Goal: Task Accomplishment & Management: Use online tool/utility

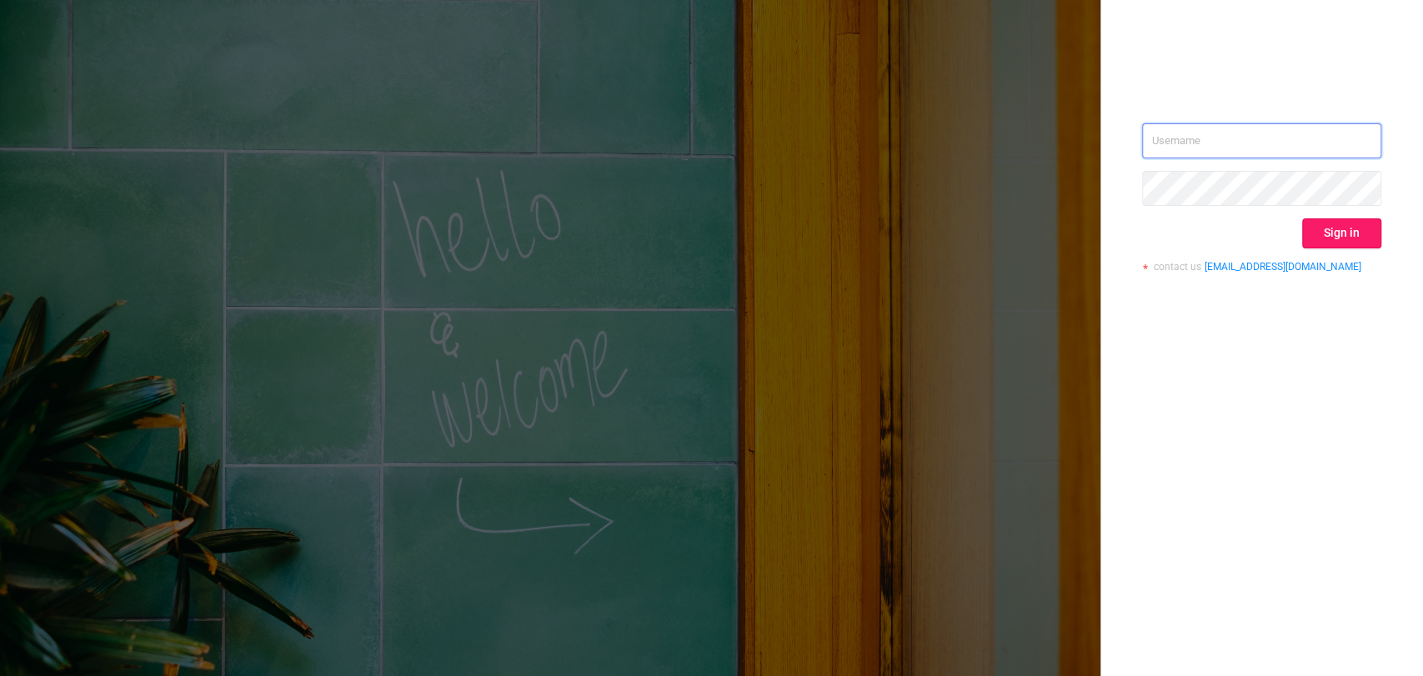
type input "mrosenberg@mediaocean.com"
click at [1348, 237] on button "Sign in" at bounding box center [1341, 233] width 79 height 30
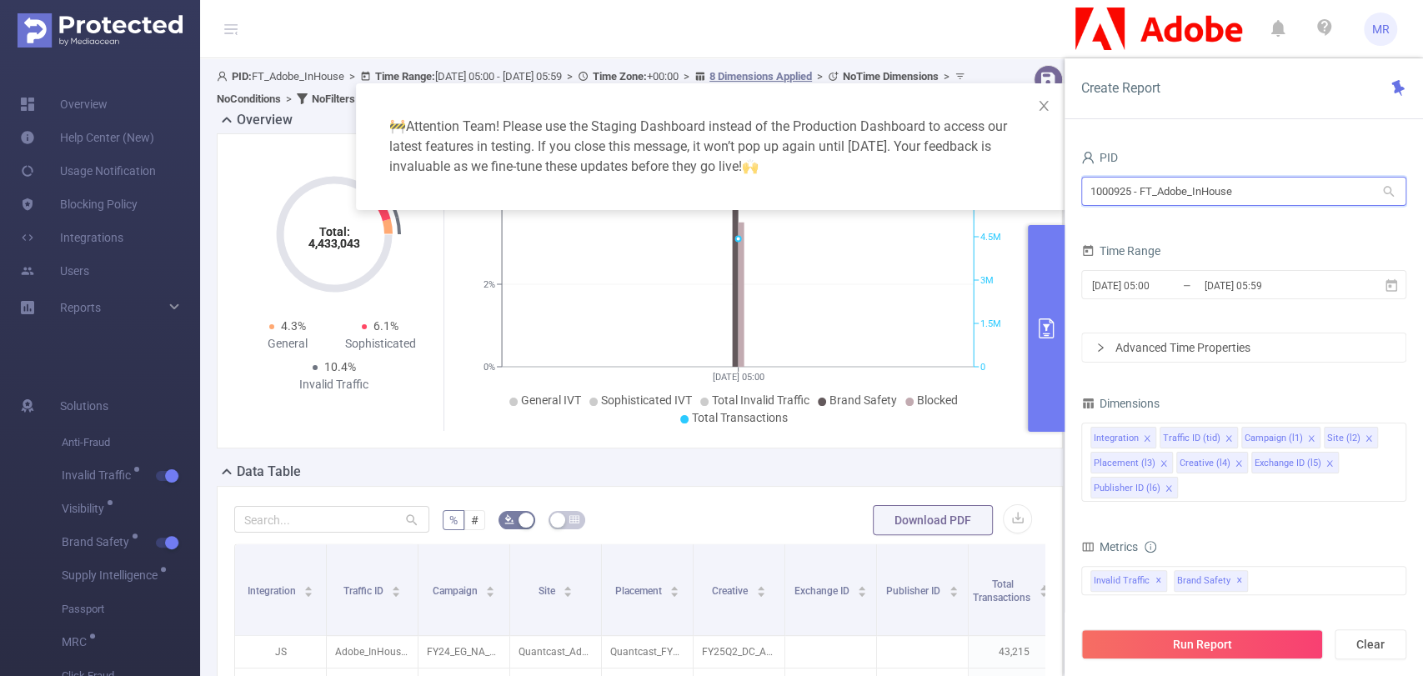
click at [1123, 195] on input "1000925 - FT_Adobe_InHouse" at bounding box center [1243, 191] width 325 height 29
click at [1175, 192] on input "baye" at bounding box center [1243, 191] width 325 height 29
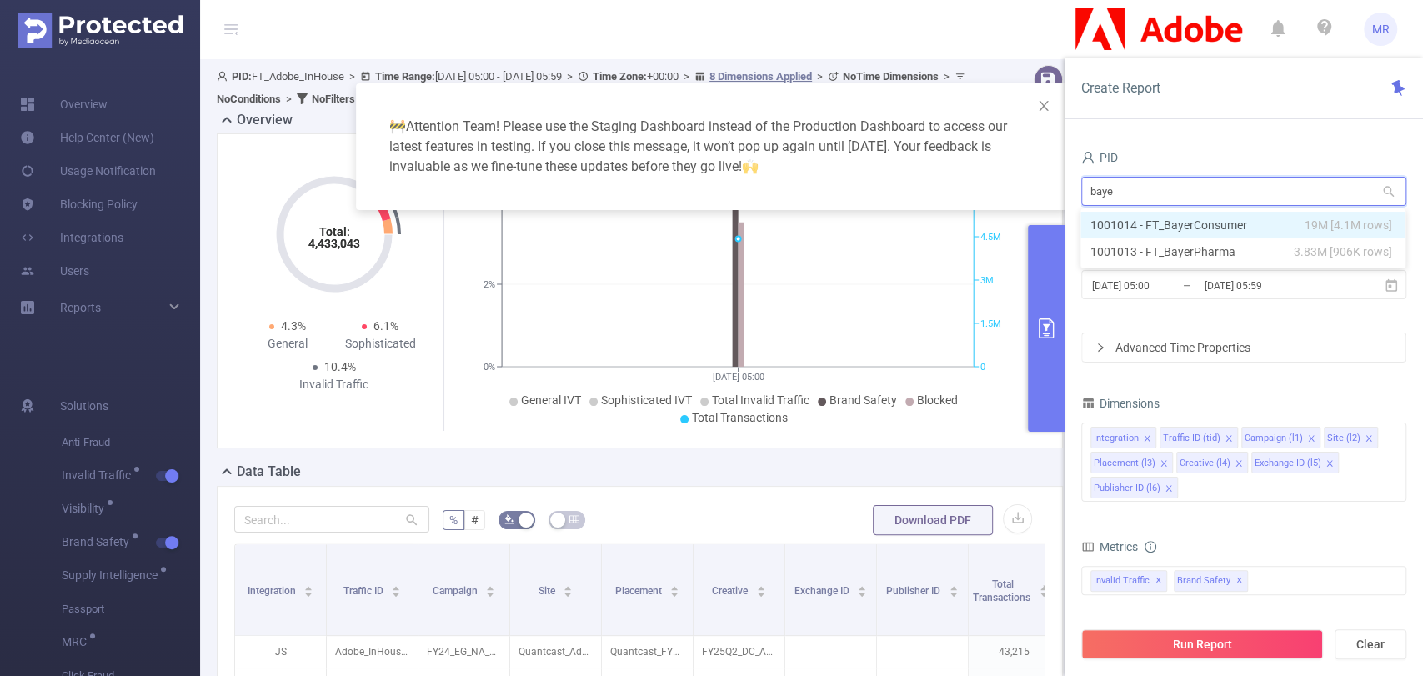
type input "bayer"
click at [1255, 227] on li "1001014 - FT_BayerConsumer 19M [4.1M rows]" at bounding box center [1242, 225] width 325 height 27
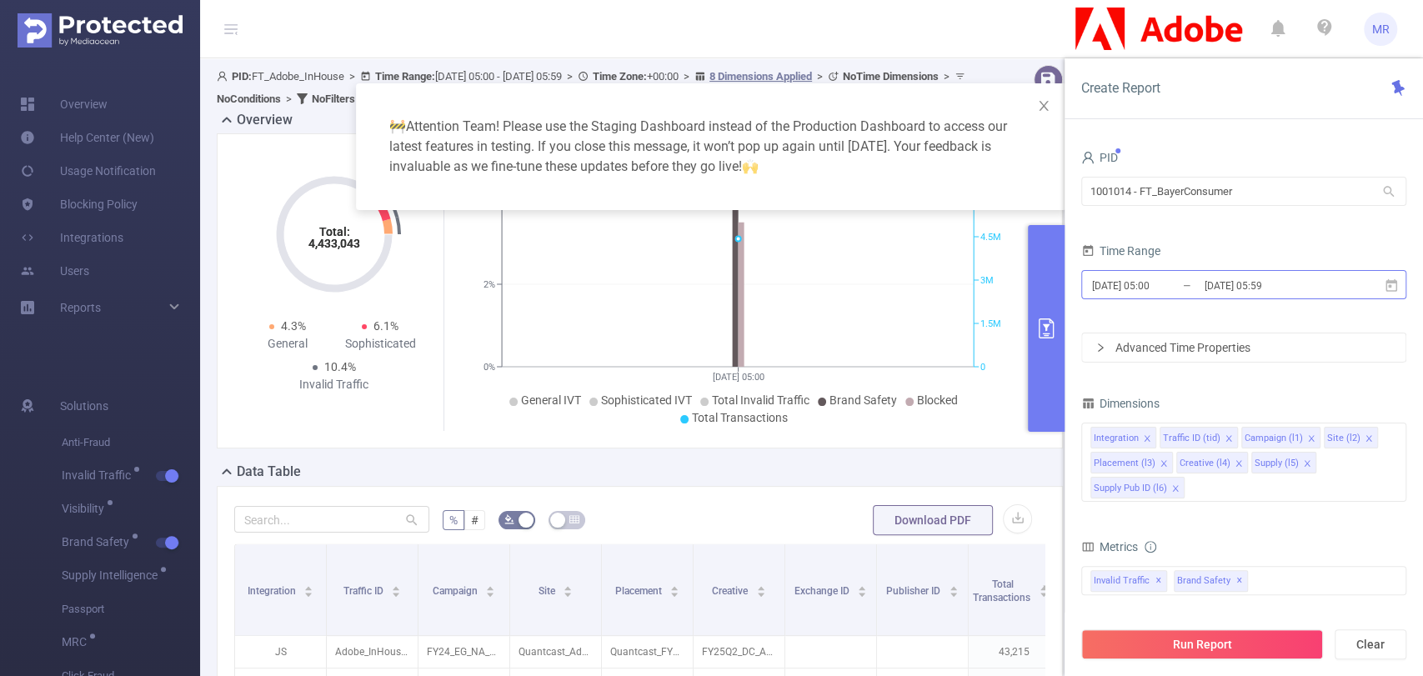
click at [1288, 283] on input "2025-09-25 05:59" at bounding box center [1270, 285] width 135 height 23
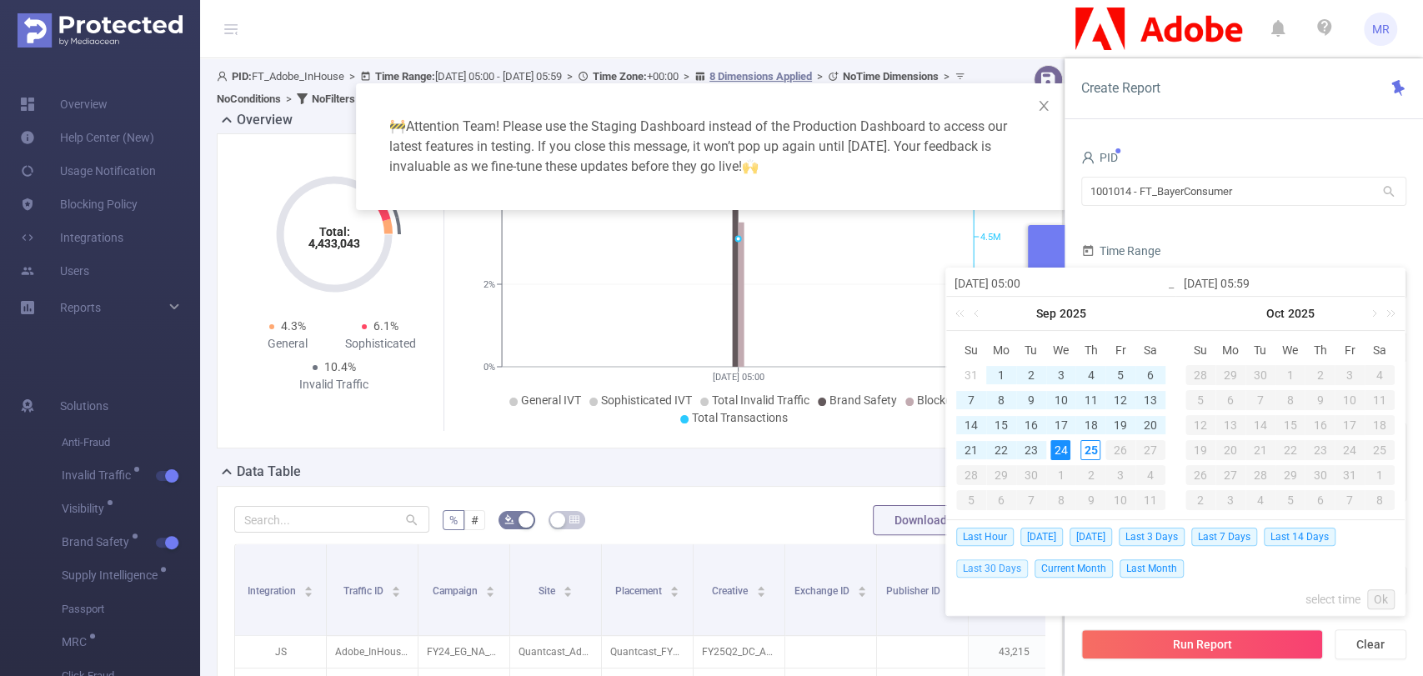
click at [988, 569] on span "Last 30 Days" at bounding box center [992, 568] width 72 height 18
type input "[DATE] 00:00"
type input "[DATE] 23:59"
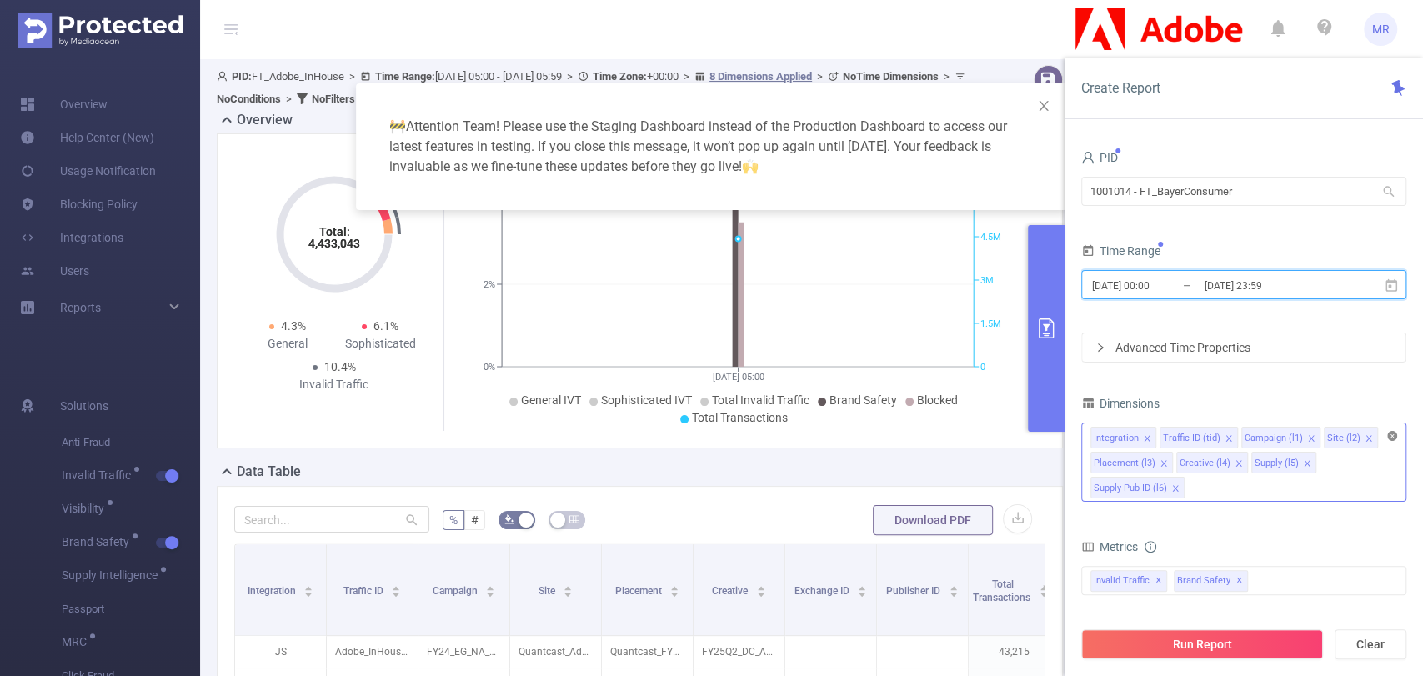
click at [1389, 439] on icon "icon: close-circle" at bounding box center [1392, 436] width 10 height 10
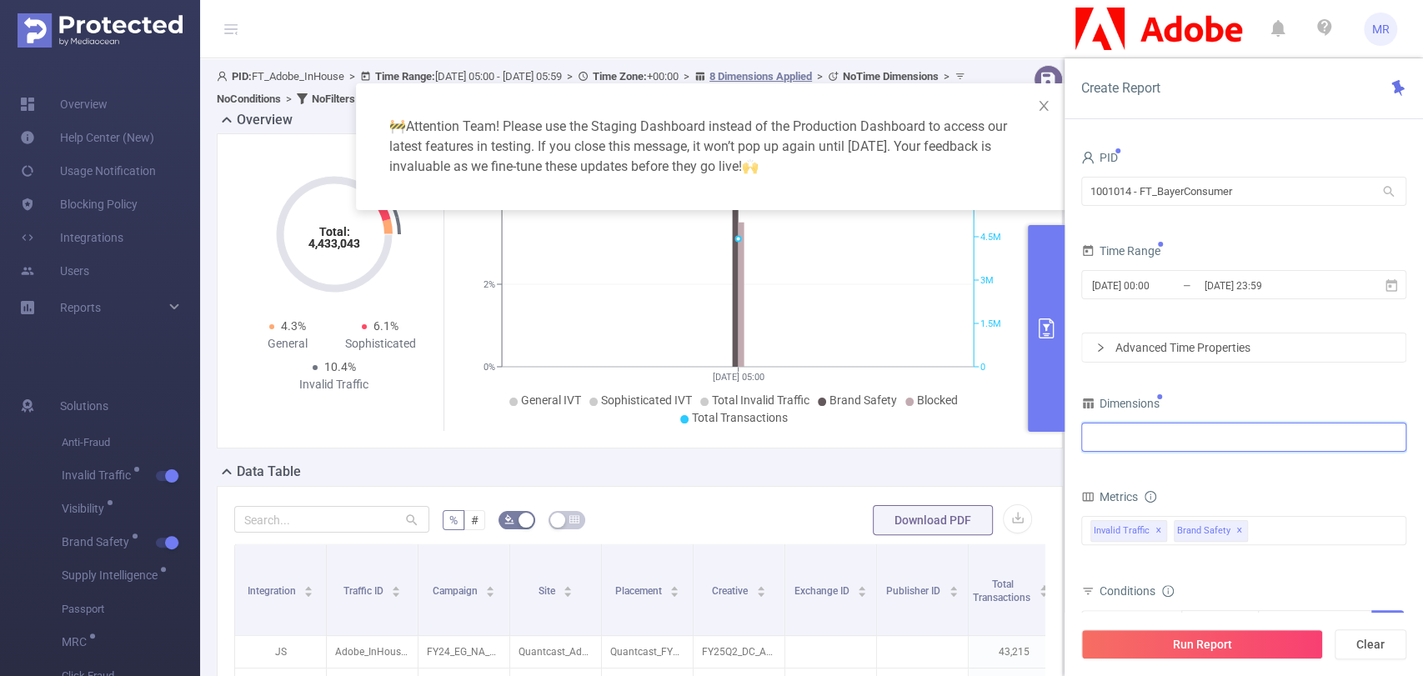
click at [1273, 442] on div at bounding box center [1243, 437] width 307 height 28
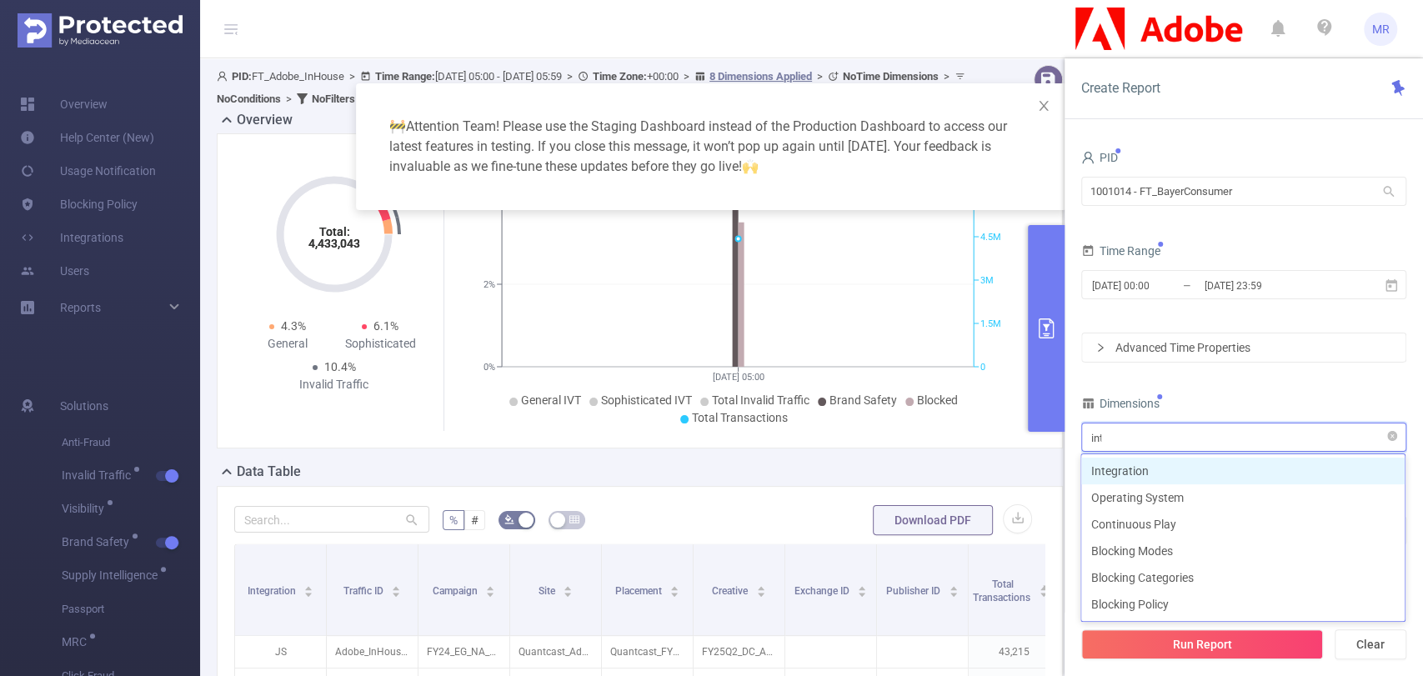
type input "inte"
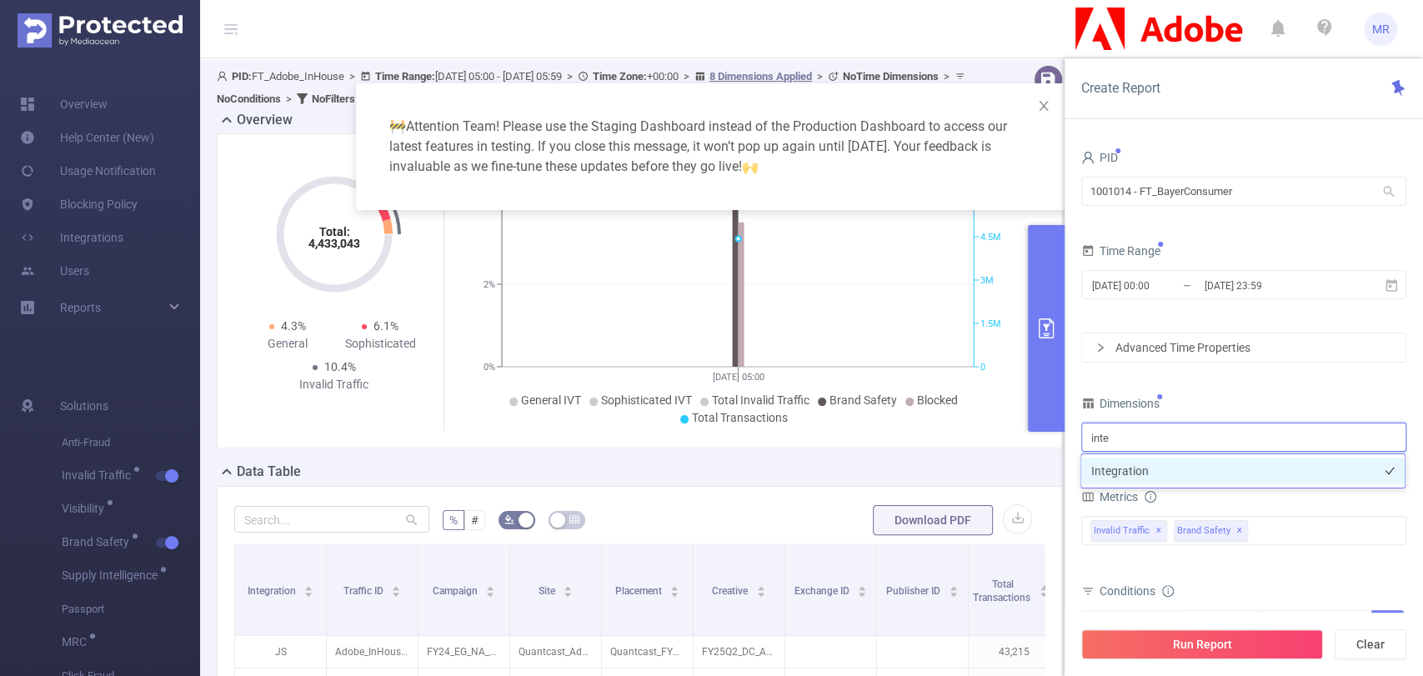
click at [1208, 468] on li "Integration" at bounding box center [1242, 471] width 323 height 27
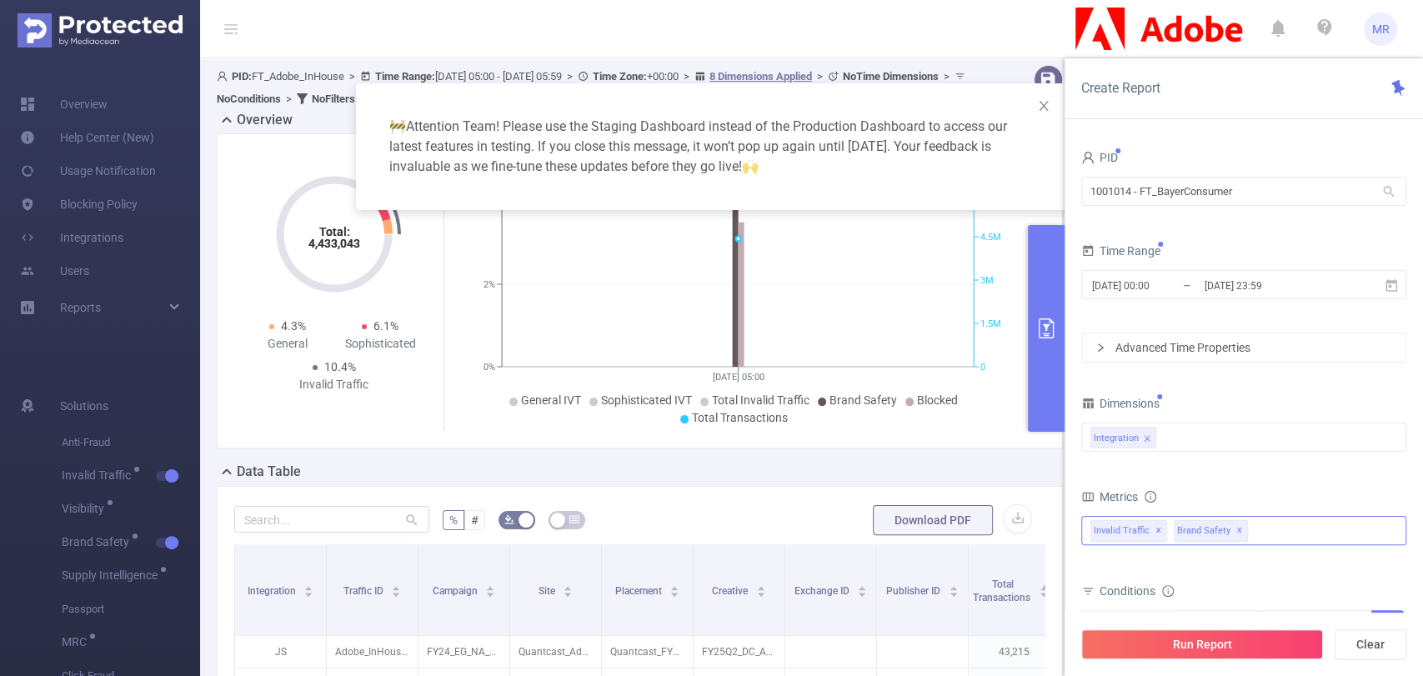
click at [1243, 531] on span "✕" at bounding box center [1239, 531] width 7 height 20
click at [1185, 637] on button "Run Report" at bounding box center [1202, 644] width 242 height 30
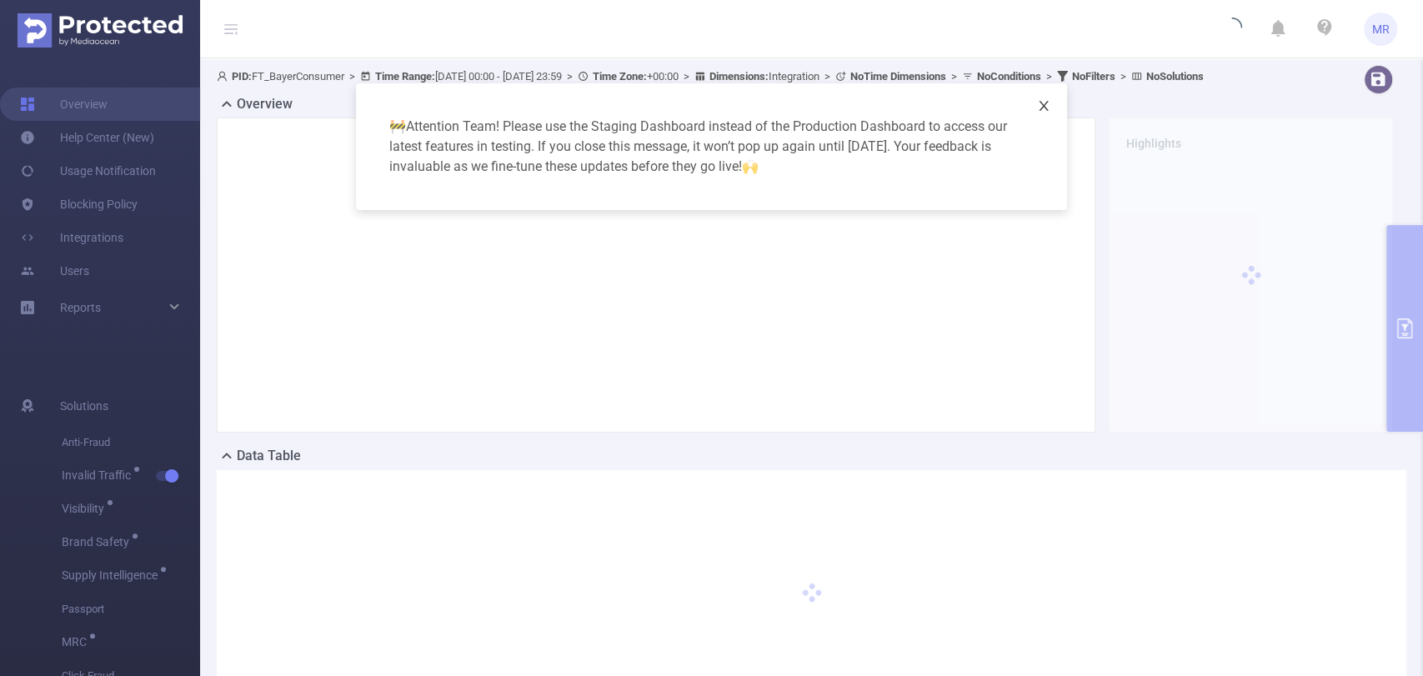
click at [1041, 105] on icon "icon: close" at bounding box center [1043, 105] width 13 height 13
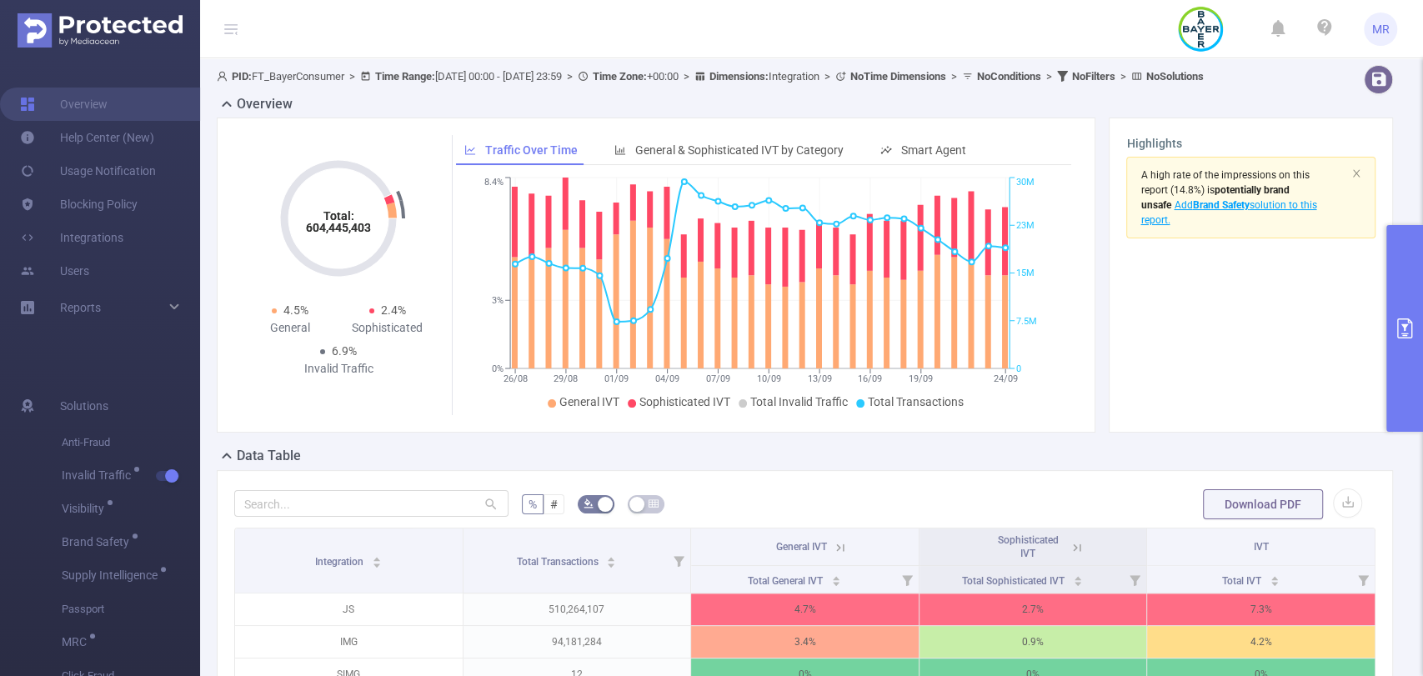
click at [969, 23] on header "MR" at bounding box center [711, 29] width 1423 height 58
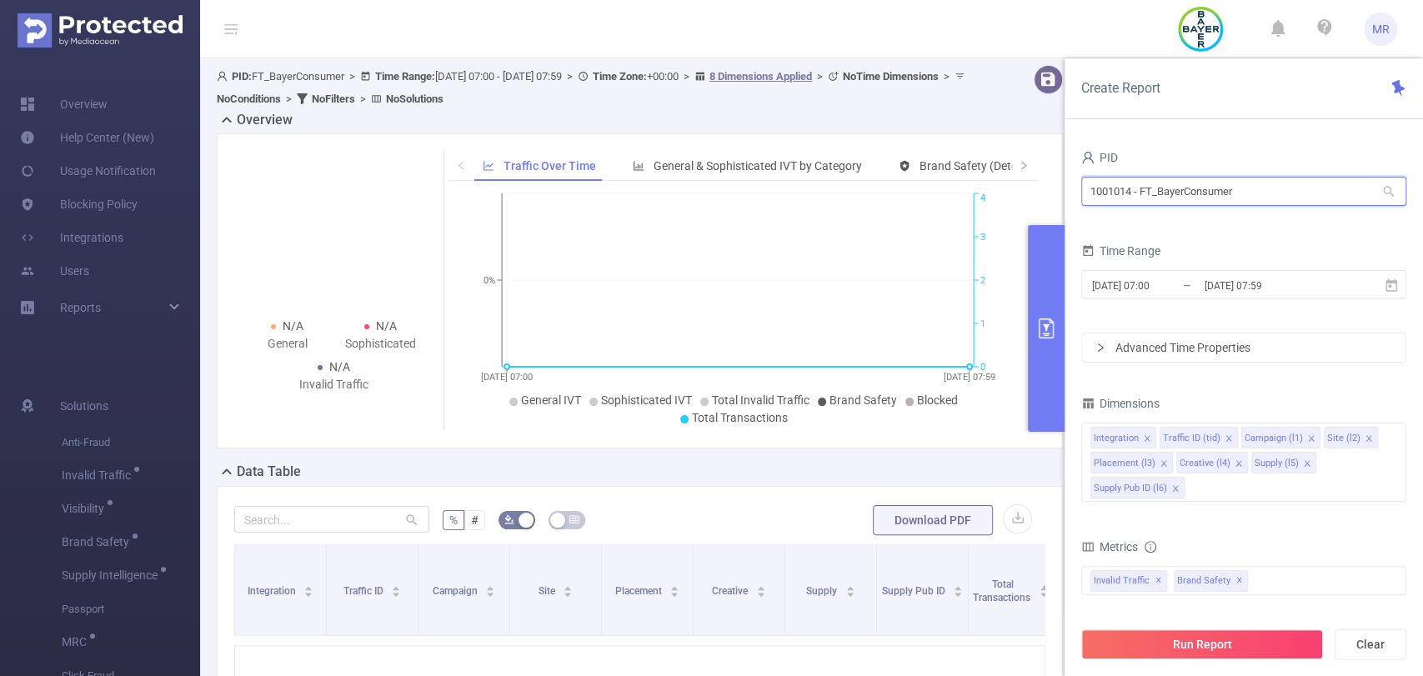
click at [1123, 188] on input "1001014 - FT_BayerConsumer" at bounding box center [1243, 191] width 325 height 29
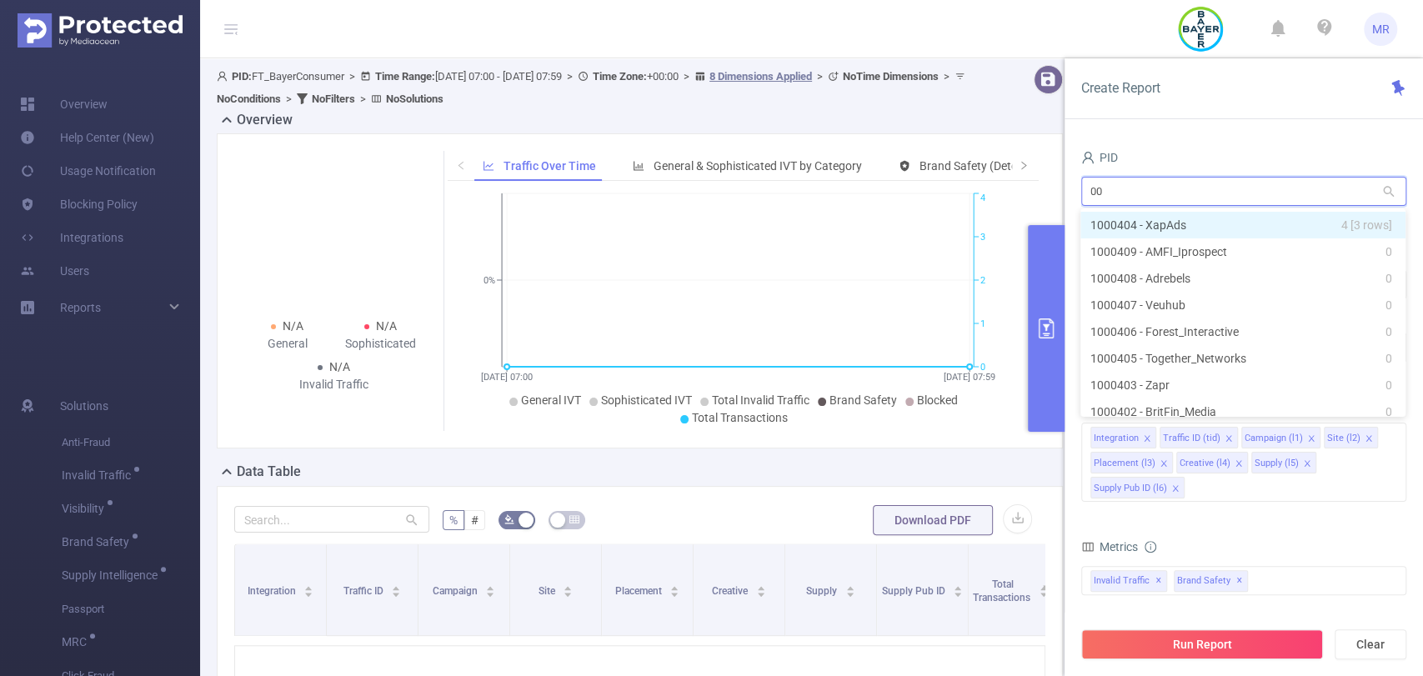
type input "0"
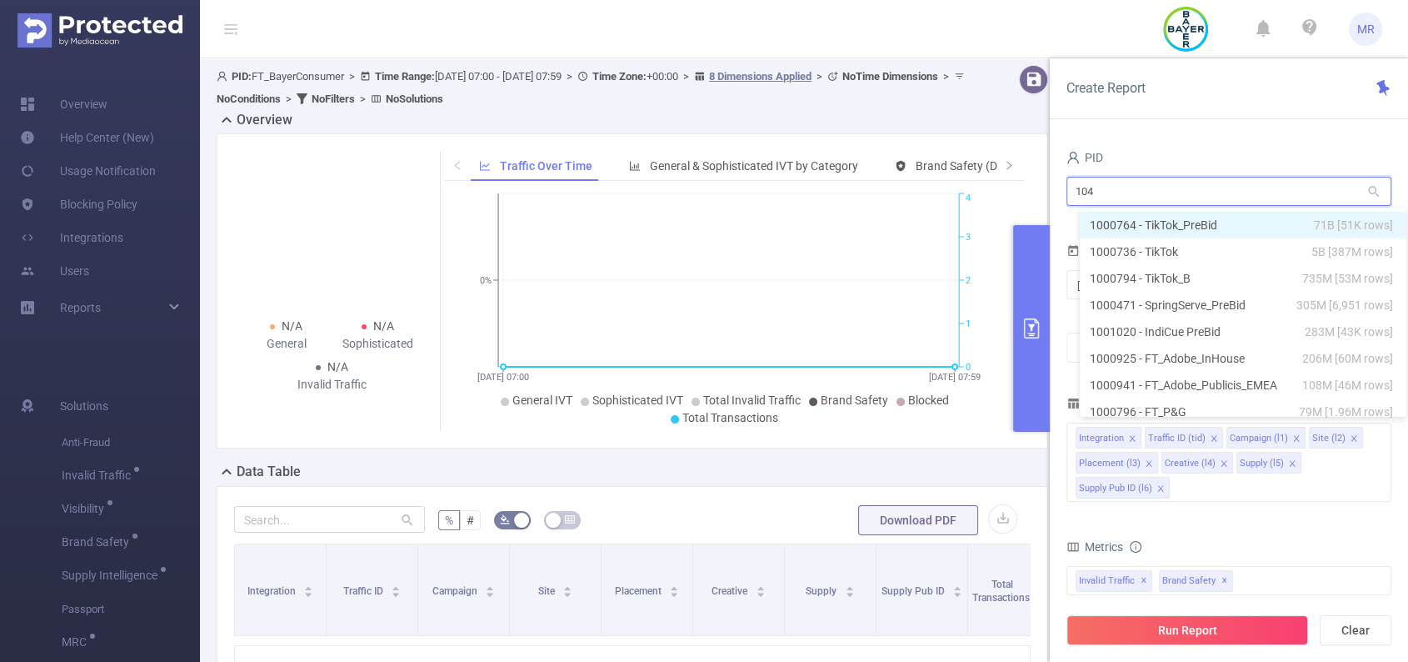
type input "1040"
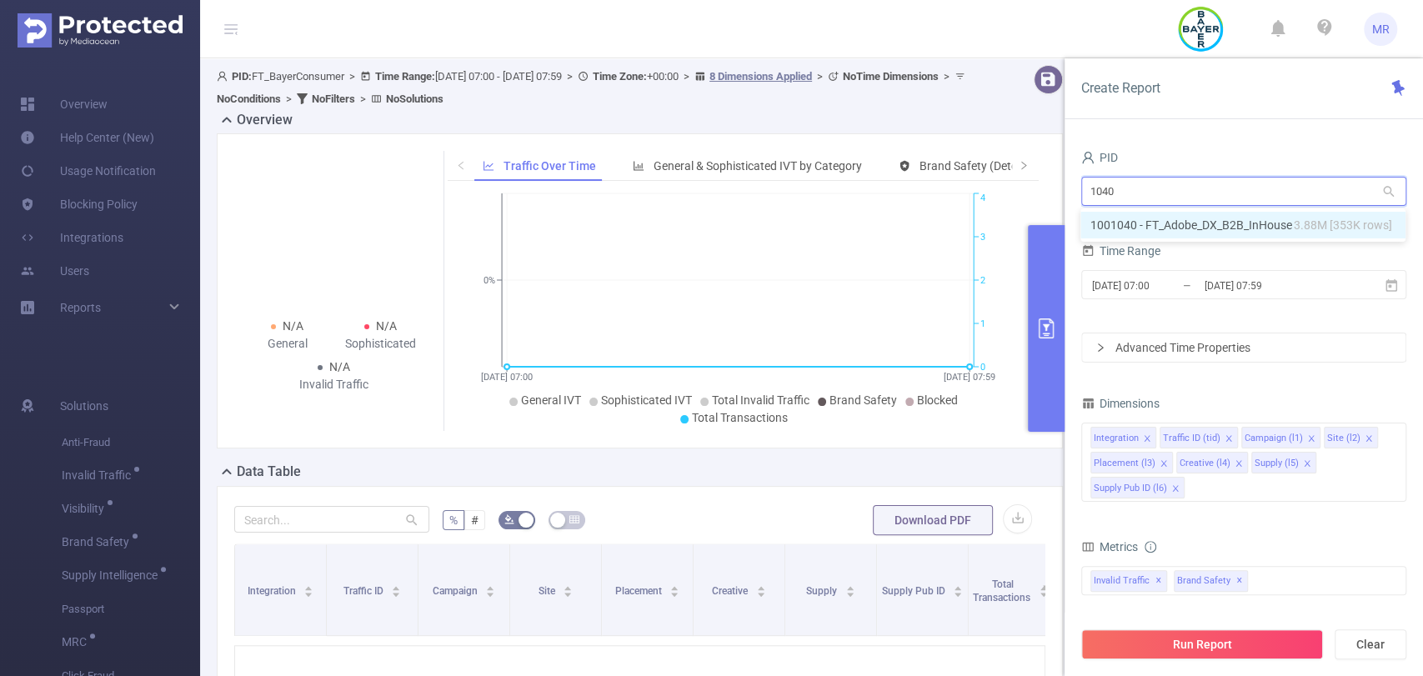
click at [1202, 228] on li "1001040 - FT_Adobe_DX_B2B_InHouse 3.88M [353K rows]" at bounding box center [1242, 225] width 325 height 27
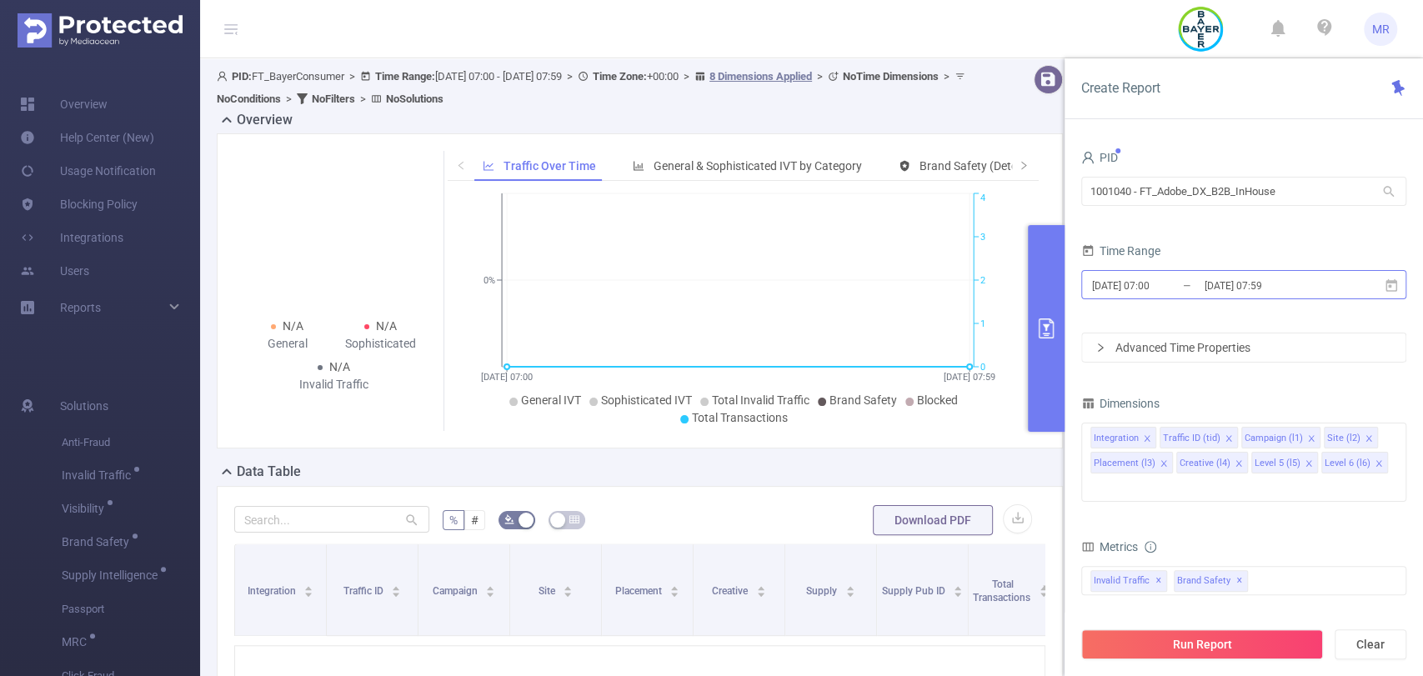
click at [1259, 288] on input "[DATE] 07:59" at bounding box center [1270, 285] width 135 height 23
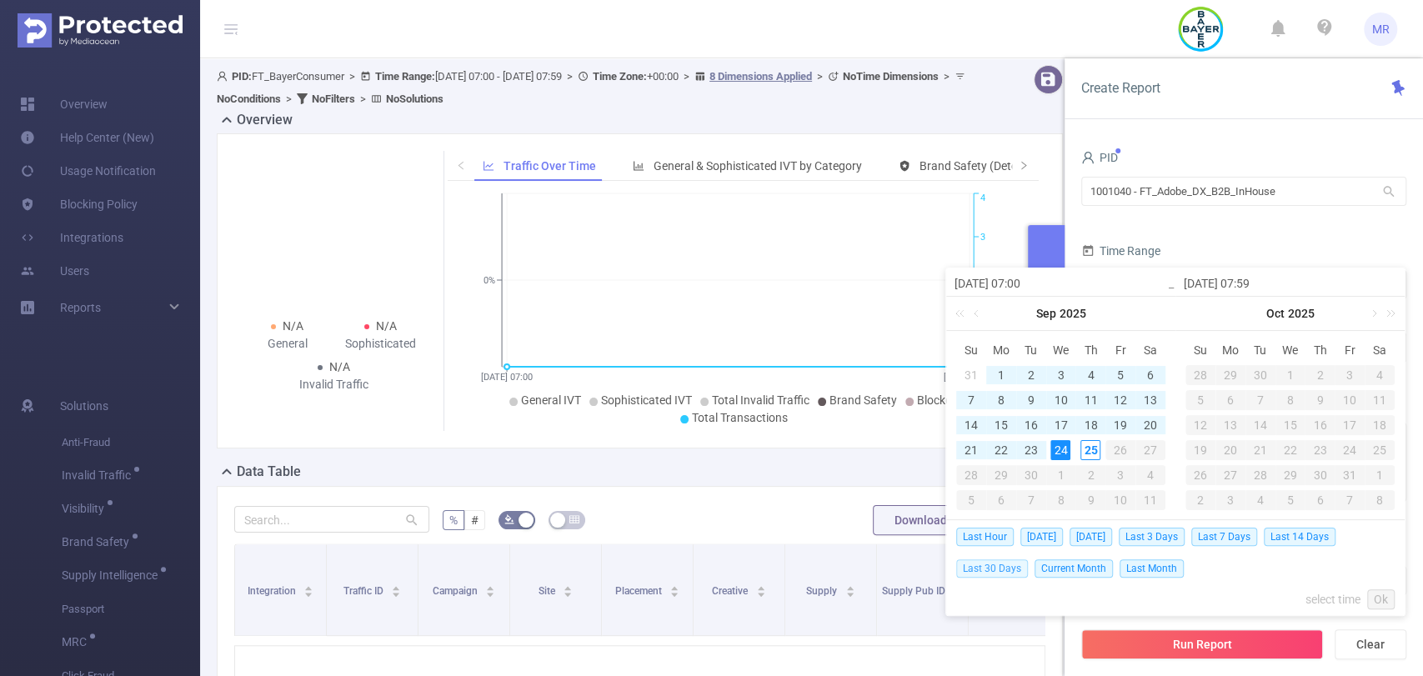
click at [1005, 572] on span "Last 30 Days" at bounding box center [992, 568] width 72 height 18
type input "[DATE] 00:00"
type input "[DATE] 23:59"
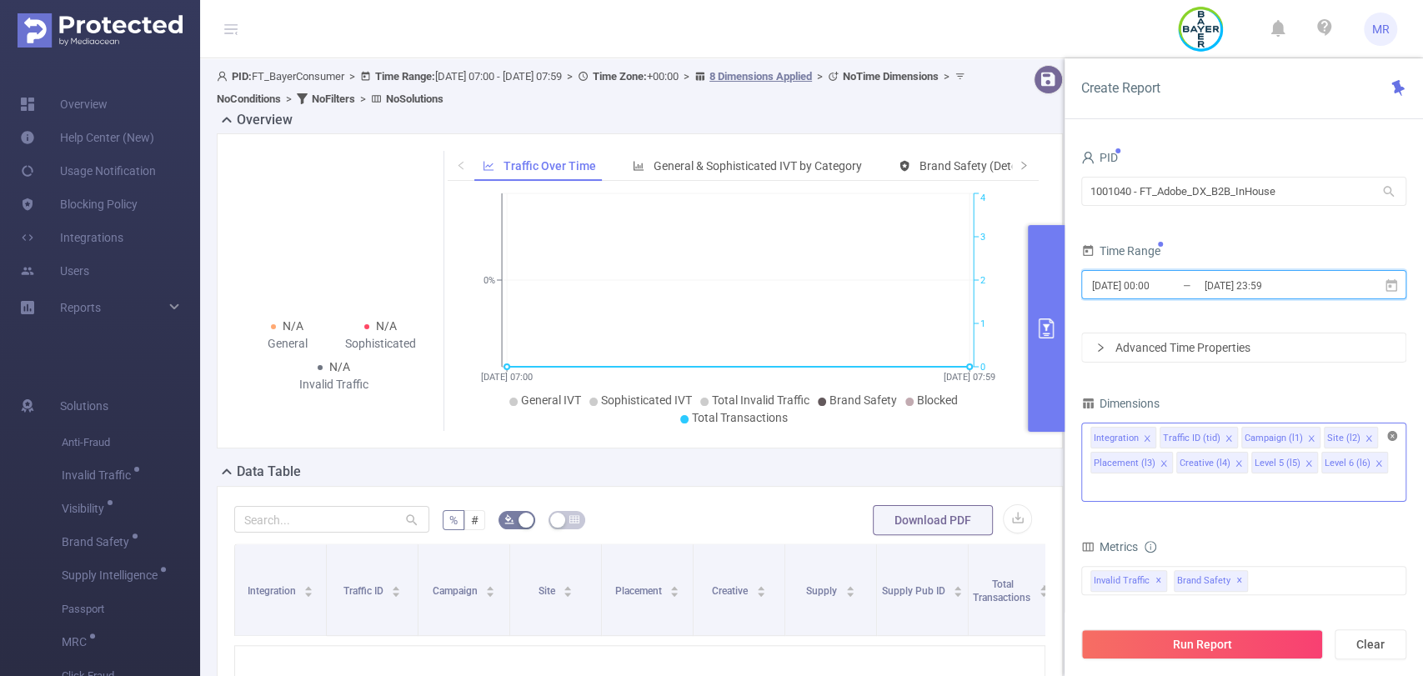
click at [1391, 435] on icon "icon: close-circle" at bounding box center [1392, 436] width 10 height 10
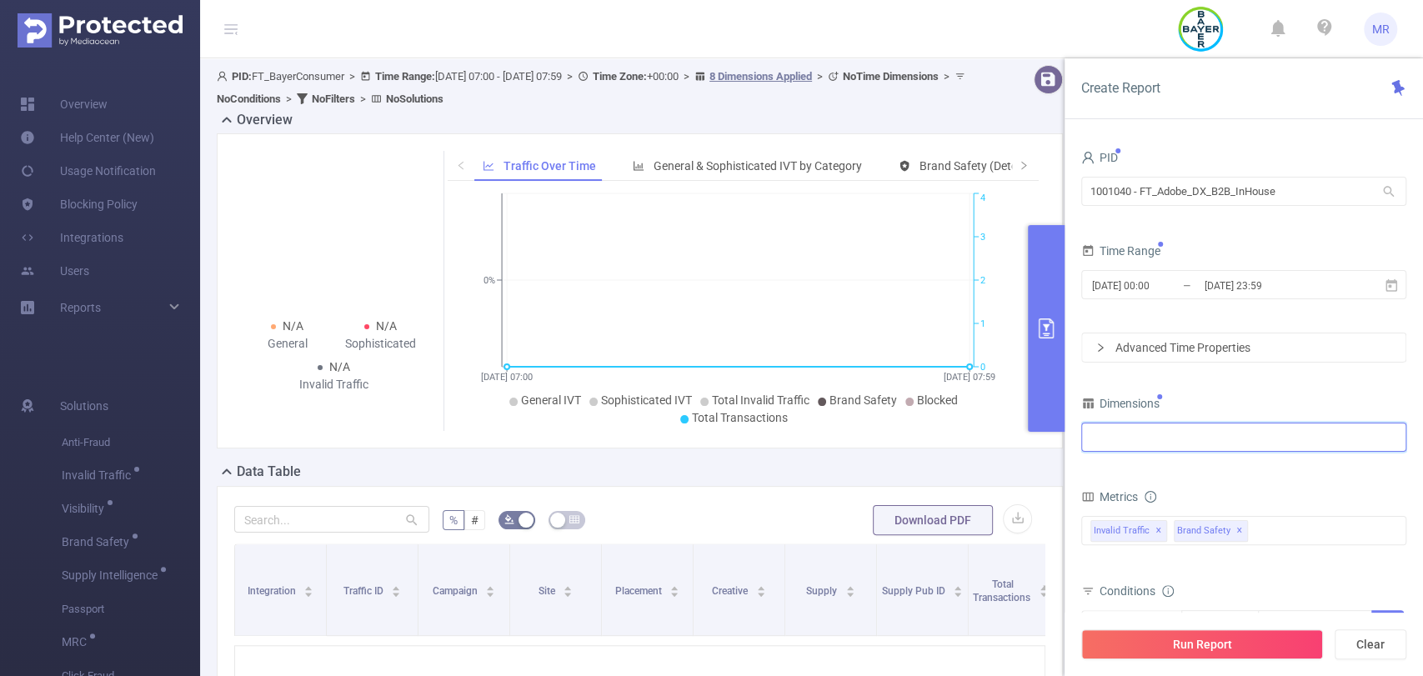
click at [1310, 441] on div at bounding box center [1243, 437] width 307 height 28
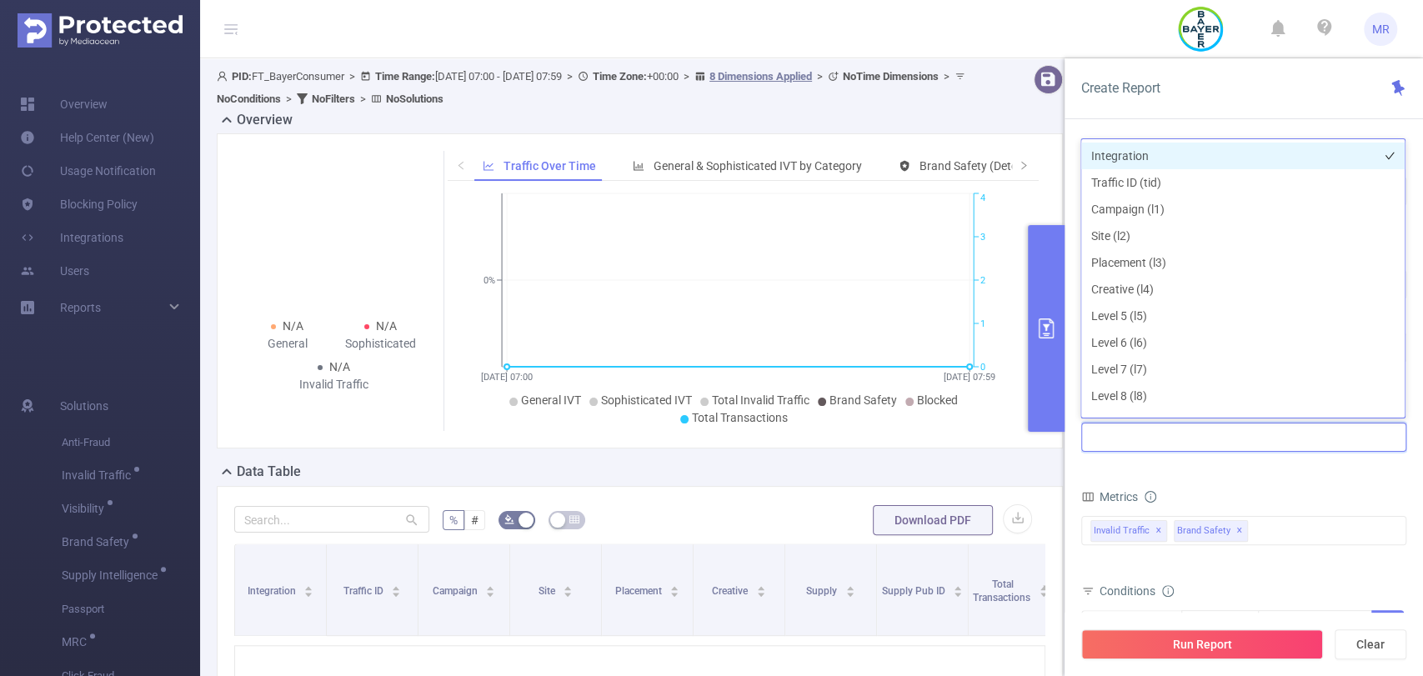
click at [1136, 162] on li "Integration" at bounding box center [1242, 156] width 323 height 27
click at [1243, 528] on span "✕" at bounding box center [1239, 531] width 7 height 20
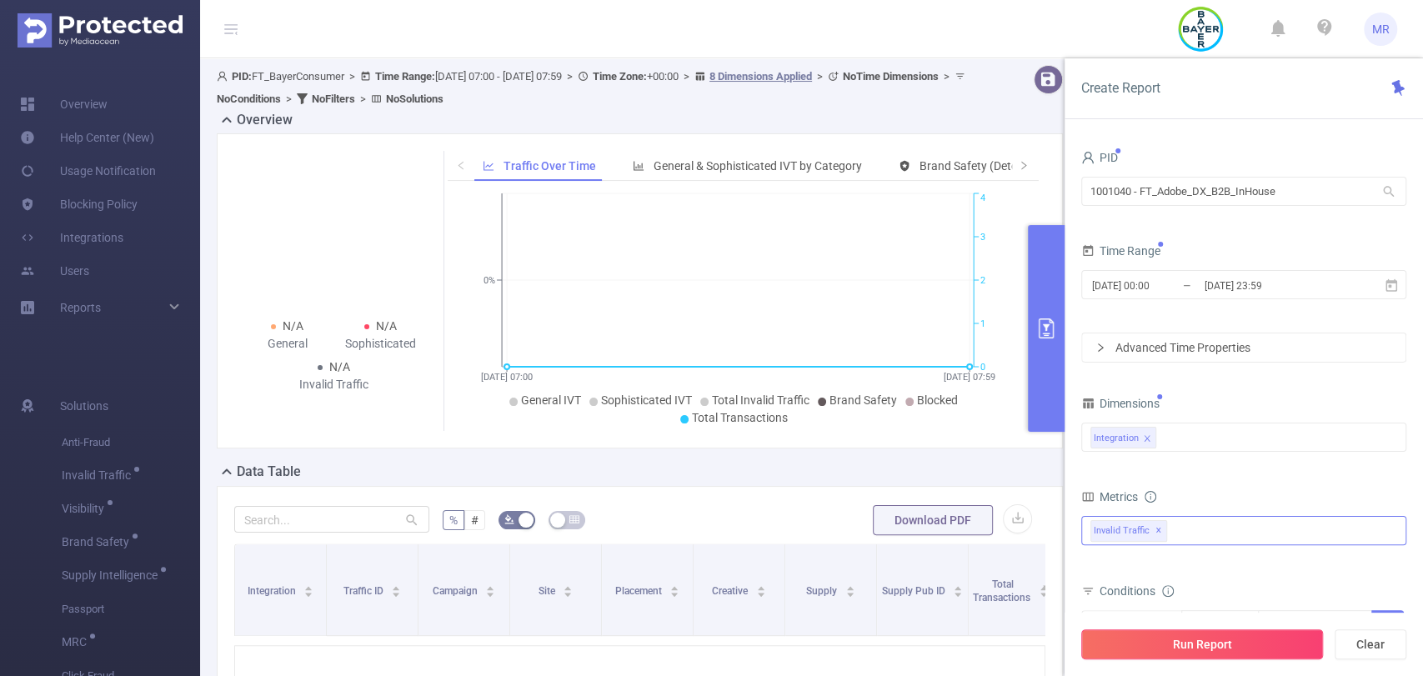
click at [1212, 648] on button "Run Report" at bounding box center [1202, 644] width 242 height 30
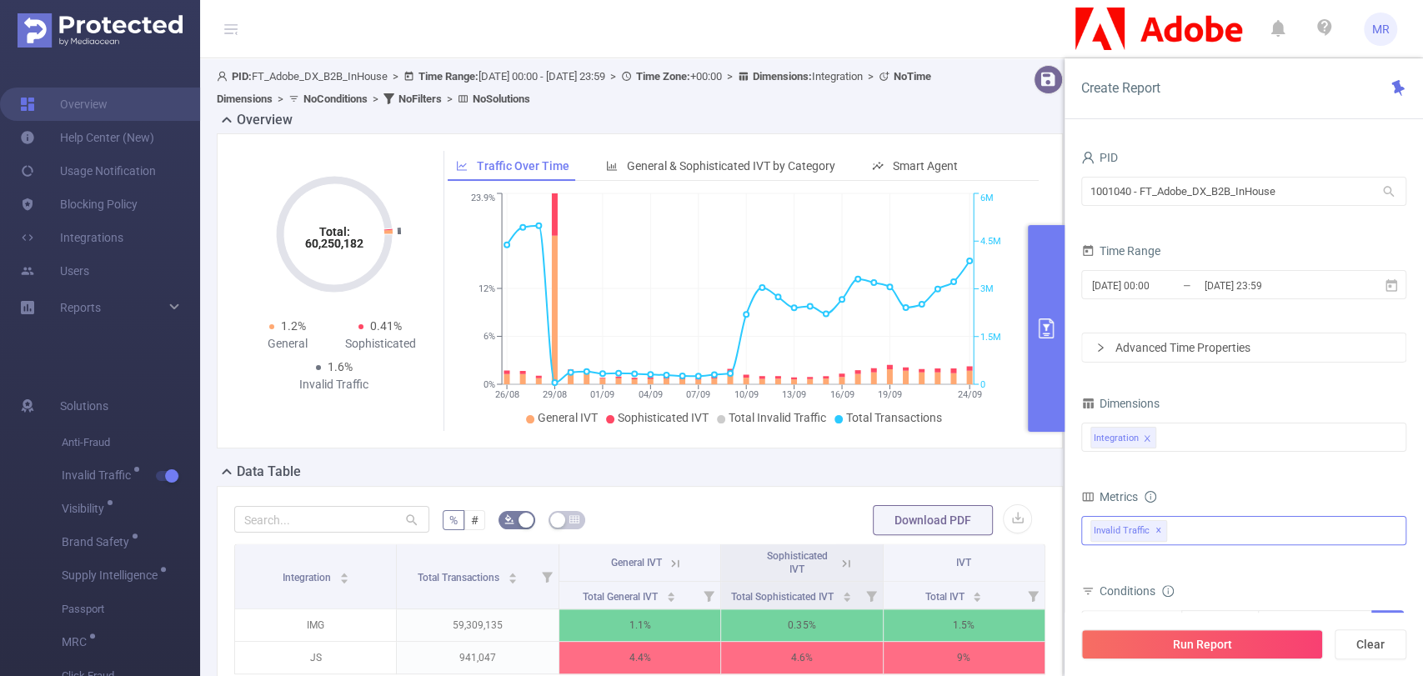
click at [1049, 286] on button "primary" at bounding box center [1046, 328] width 37 height 207
